Goal: Transaction & Acquisition: Purchase product/service

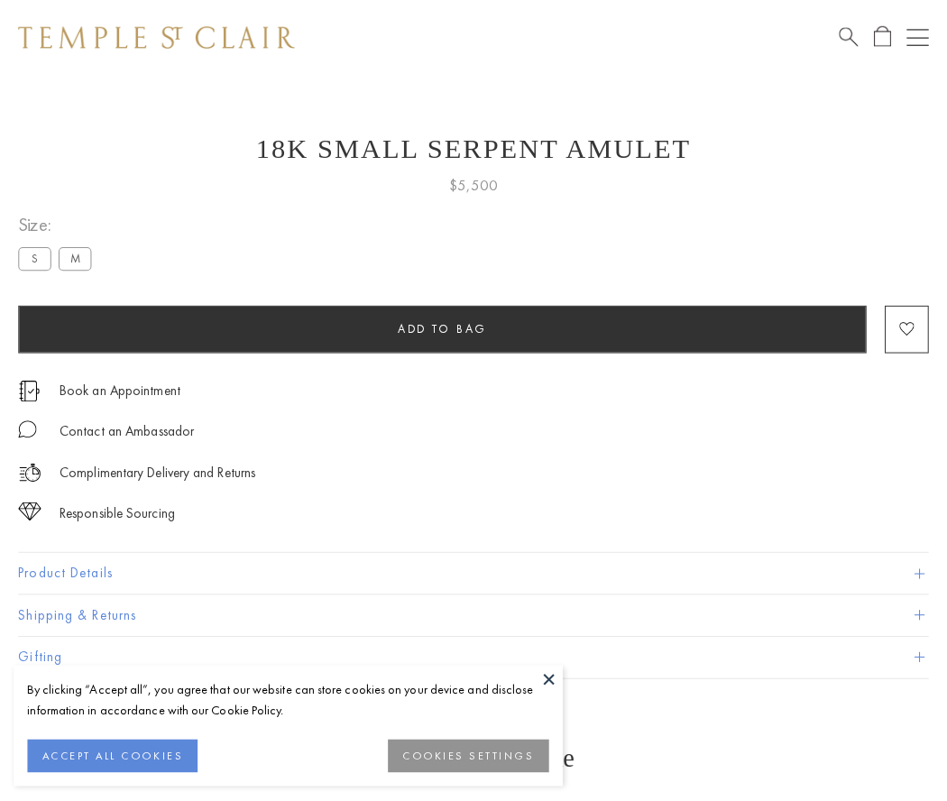
scroll to position [1, 0]
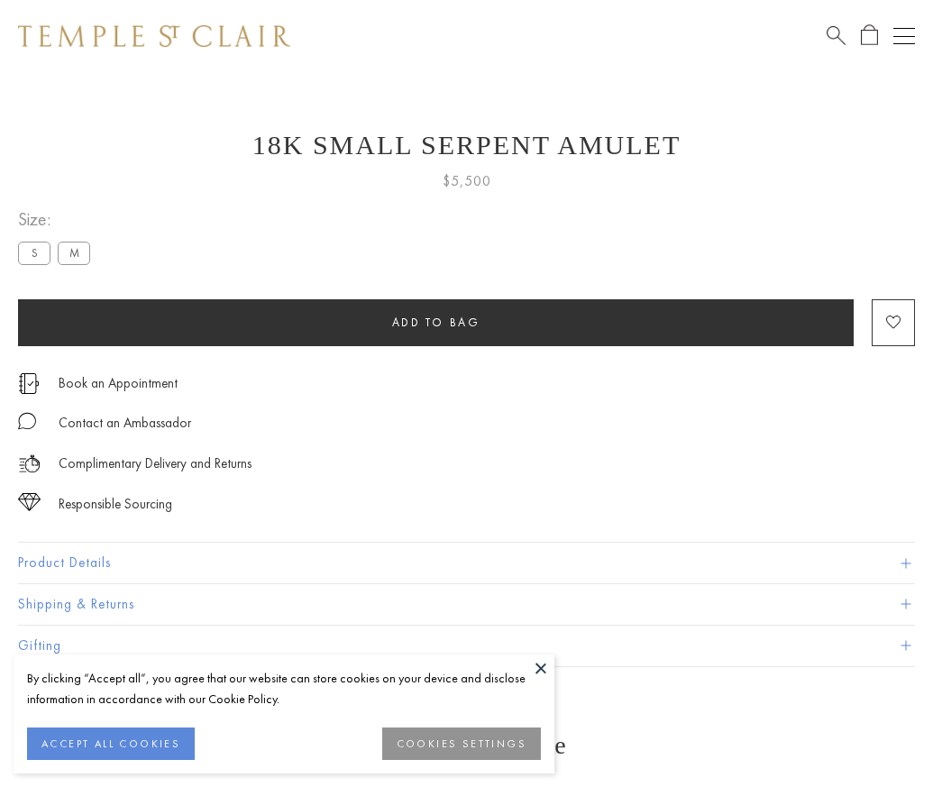
click at [436, 322] on span "Add to bag" at bounding box center [436, 322] width 88 height 15
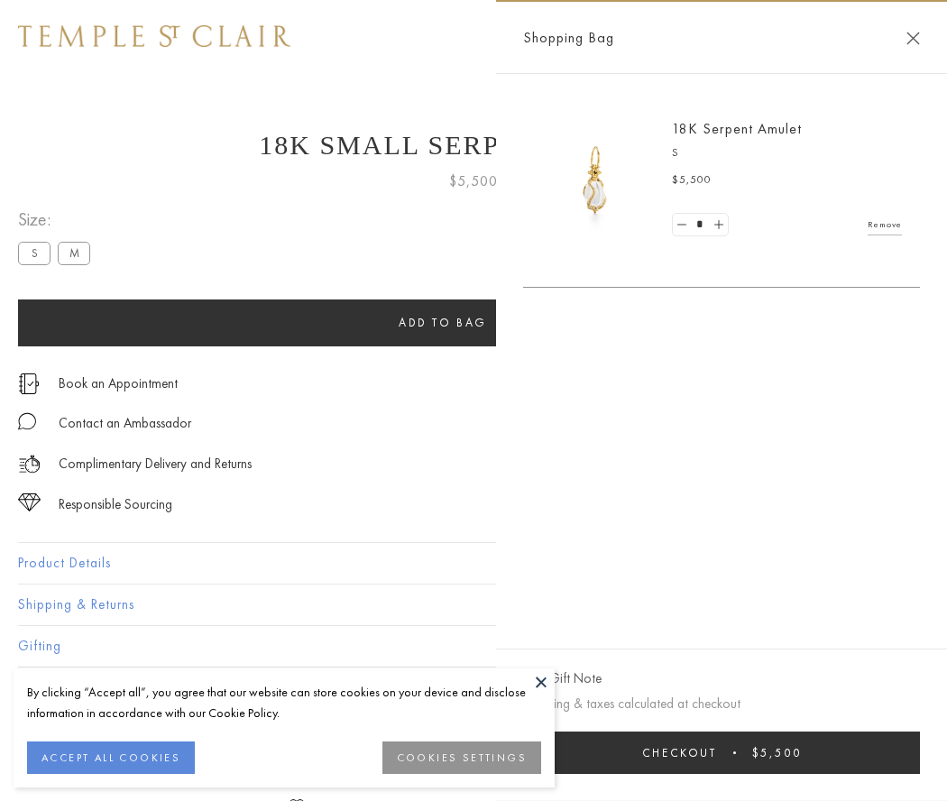
click at [733, 752] on button "Checkout $5,500" at bounding box center [721, 752] width 397 height 42
